Goal: Navigation & Orientation: Find specific page/section

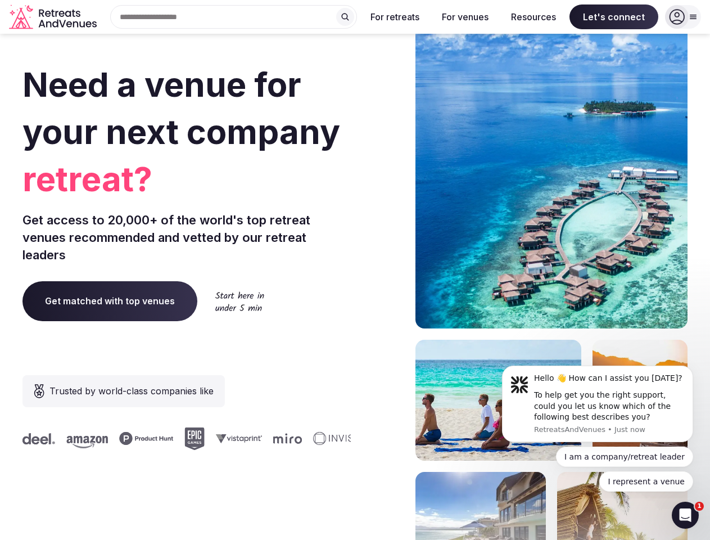
click at [355, 270] on div "Need a venue for your next company retreat? Get access to 20,000+ of the world'…" at bounding box center [354, 336] width 665 height 677
click at [234, 17] on div "Search Popular Destinations [GEOGRAPHIC_DATA], [GEOGRAPHIC_DATA] [GEOGRAPHIC_DA…" at bounding box center [229, 17] width 256 height 24
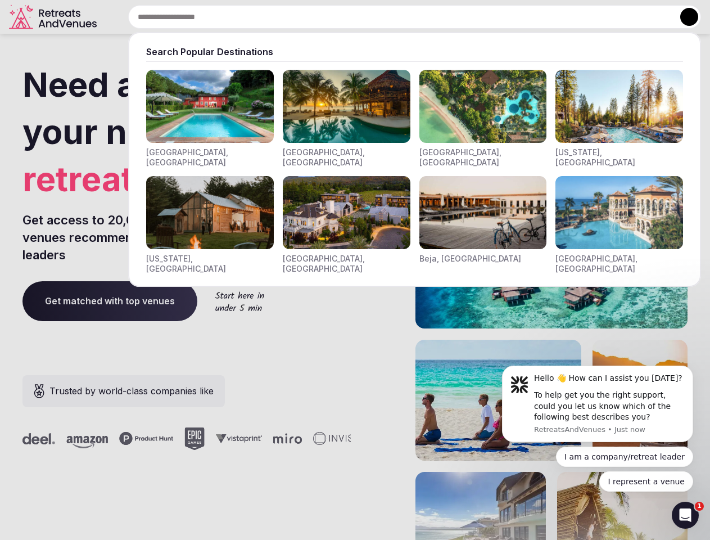
click at [345, 17] on input "text" at bounding box center [414, 17] width 573 height 24
click at [395, 17] on input "text" at bounding box center [414, 17] width 573 height 24
click at [465, 17] on input "text" at bounding box center [414, 17] width 573 height 24
click at [533, 17] on input "text" at bounding box center [414, 17] width 573 height 24
click at [614, 17] on input "text" at bounding box center [414, 17] width 573 height 24
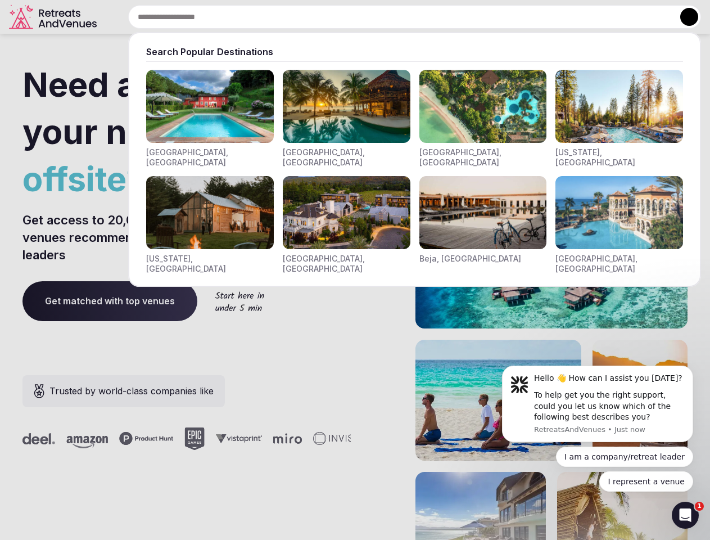
click at [683, 17] on button at bounding box center [689, 17] width 18 height 18
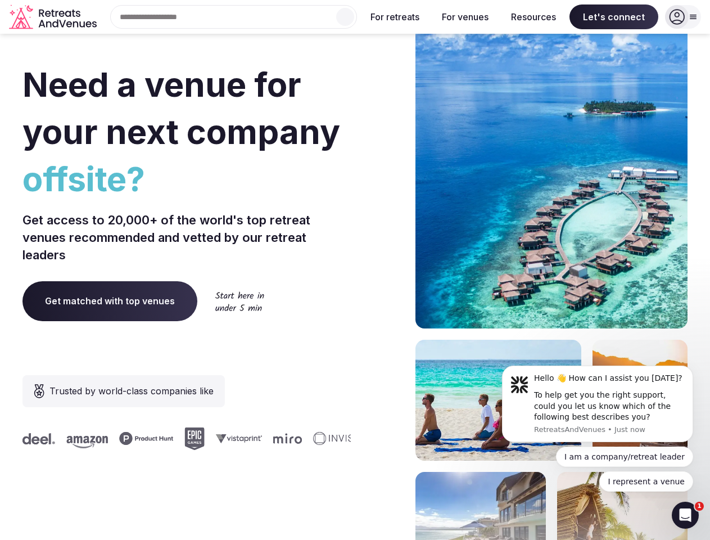
click at [598, 404] on div "To help get you the right support, could you let us know which of the following…" at bounding box center [609, 406] width 151 height 33
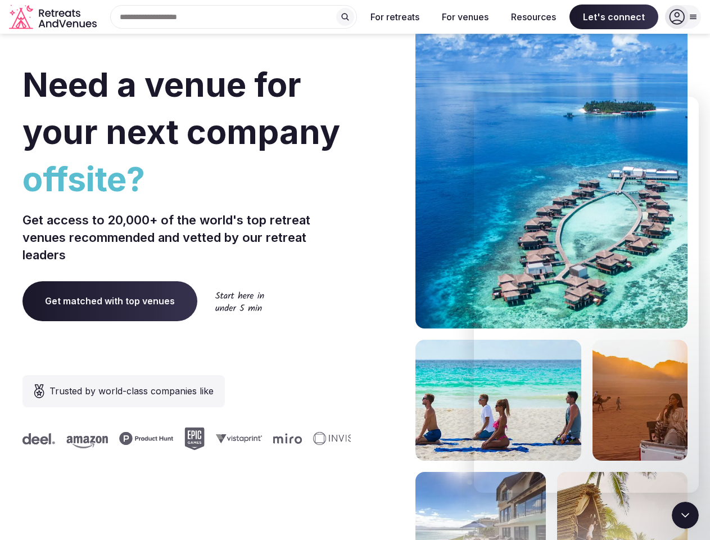
click at [695, 369] on section "Need a venue for your next company offsite? Get access to 20,000+ of the world'…" at bounding box center [355, 336] width 710 height 677
